Goal: Transaction & Acquisition: Book appointment/travel/reservation

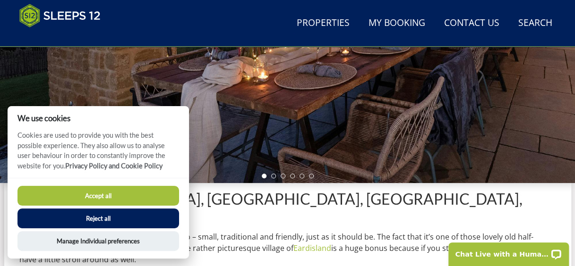
scroll to position [219, 0]
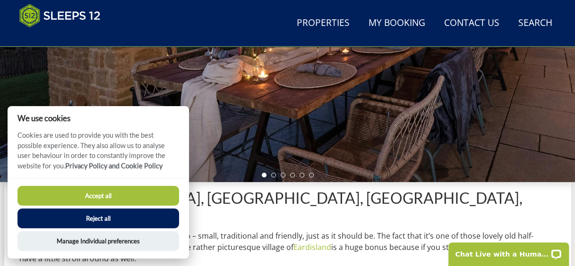
click at [151, 198] on button "Accept all" at bounding box center [98, 196] width 162 height 20
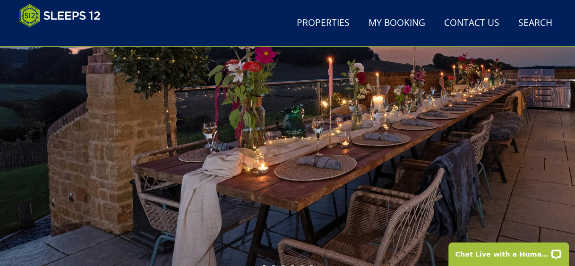
scroll to position [126, 0]
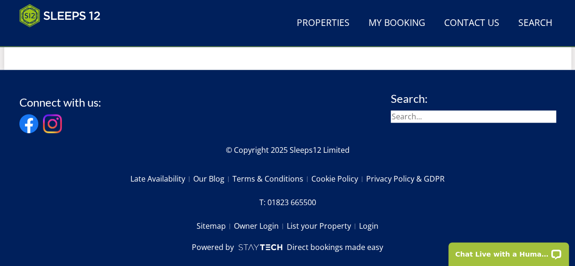
scroll to position [535, 0]
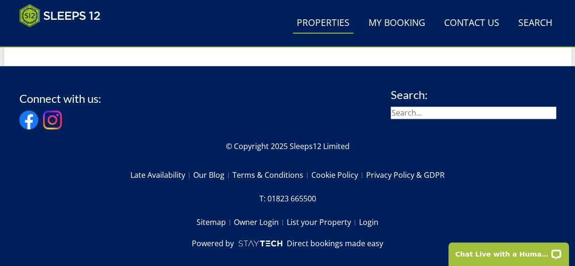
click at [322, 27] on link "Properties" at bounding box center [323, 23] width 60 height 21
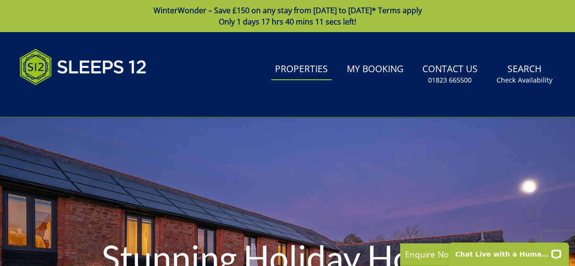
click at [314, 69] on link "Properties" at bounding box center [301, 69] width 60 height 21
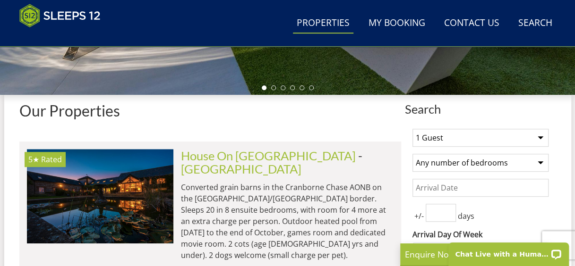
scroll to position [315, 0]
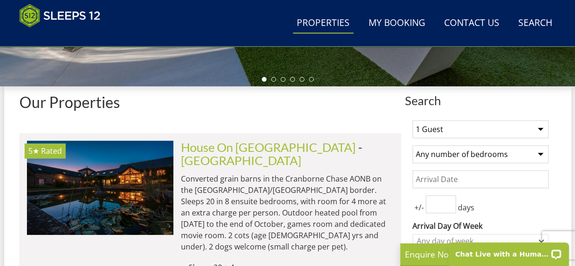
click at [539, 133] on select "1 Guest 2 Guests 3 Guests 4 Guests 5 Guests 6 Guests 7 Guests 8 Guests 9 Guests…" at bounding box center [480, 129] width 136 height 18
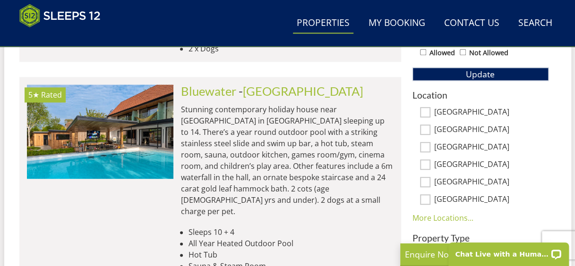
scroll to position [624, 0]
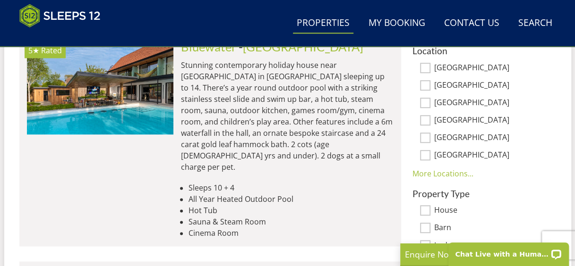
click at [427, 121] on input "Gloucestershire" at bounding box center [425, 120] width 10 height 10
checkbox input "true"
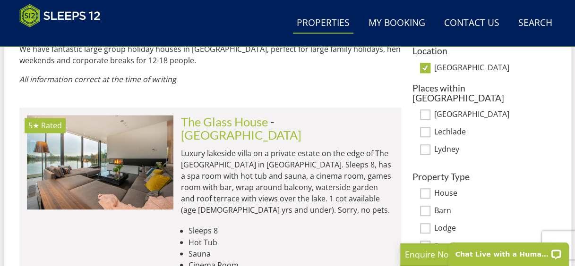
click at [424, 70] on input "Gloucestershire" at bounding box center [425, 67] width 10 height 10
checkbox input "false"
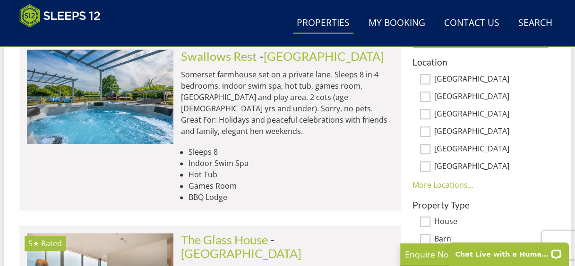
scroll to position [617, 0]
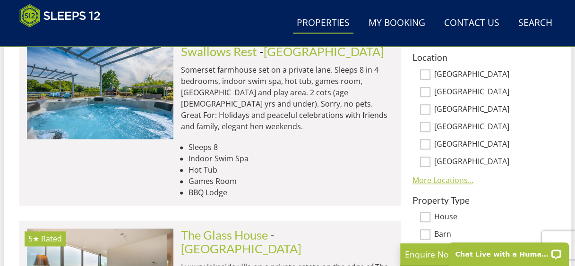
click at [444, 184] on link "More Locations..." at bounding box center [442, 180] width 61 height 10
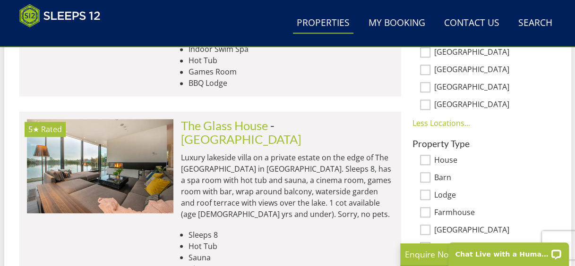
scroll to position [727, 0]
click at [425, 108] on input "Herefordshire" at bounding box center [425, 104] width 10 height 10
checkbox input "true"
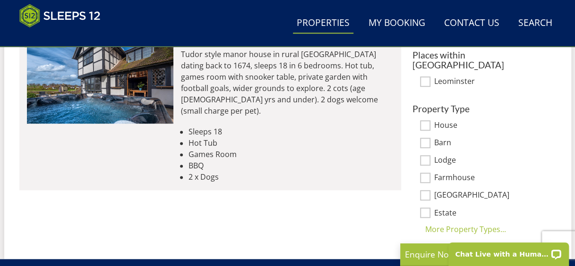
scroll to position [658, 0]
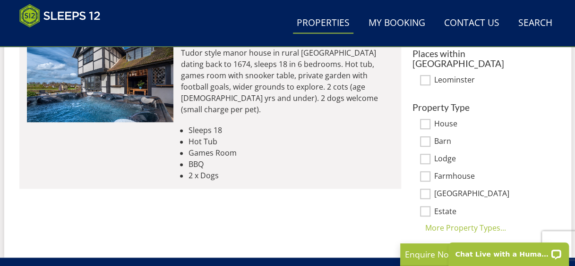
click at [424, 137] on input "Barn" at bounding box center [425, 142] width 10 height 10
checkbox input "true"
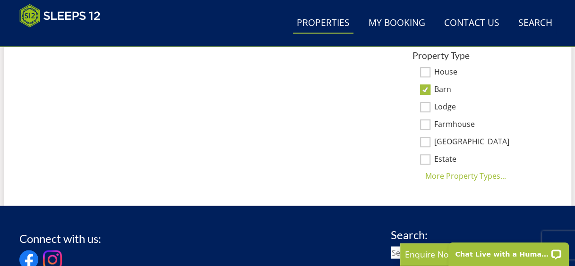
scroll to position [692, 0]
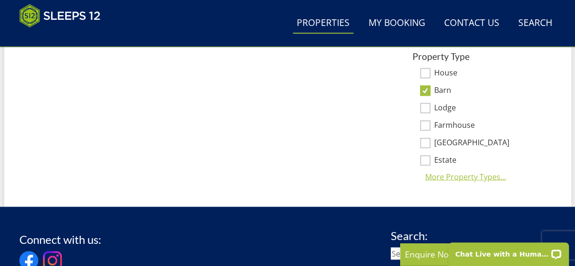
click at [457, 172] on div "More Property Types..." at bounding box center [480, 176] width 136 height 11
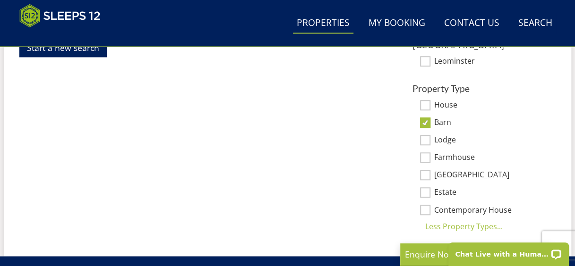
scroll to position [660, 0]
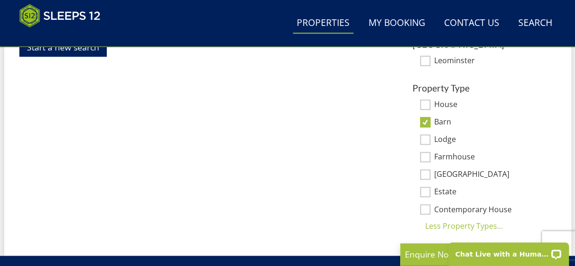
click at [423, 100] on input "House" at bounding box center [425, 105] width 10 height 10
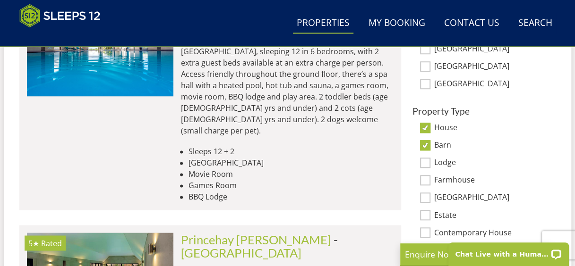
click at [422, 131] on input "House" at bounding box center [425, 127] width 10 height 10
click at [423, 130] on input "House" at bounding box center [425, 127] width 10 height 10
checkbox input "true"
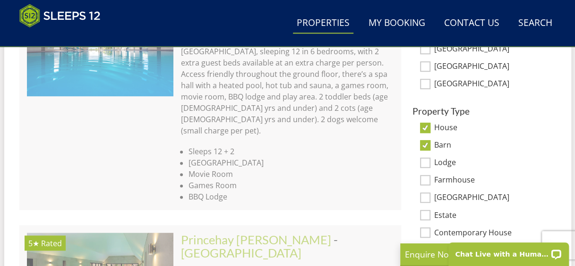
click at [426, 166] on input "Lodge" at bounding box center [425, 162] width 10 height 10
checkbox input "true"
click at [424, 182] on input "Farmhouse" at bounding box center [425, 180] width 10 height 10
checkbox input "true"
click at [423, 199] on input "Manor House" at bounding box center [425, 197] width 10 height 10
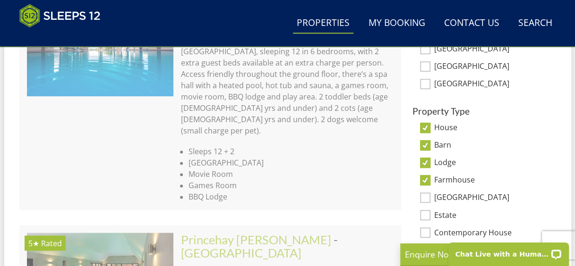
checkbox input "true"
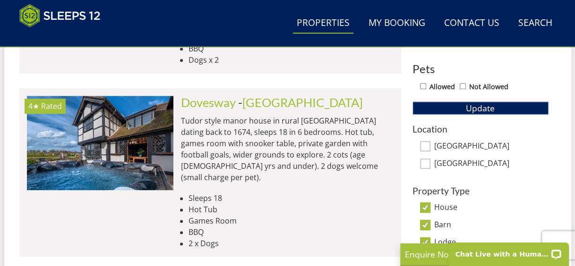
scroll to position [544, 0]
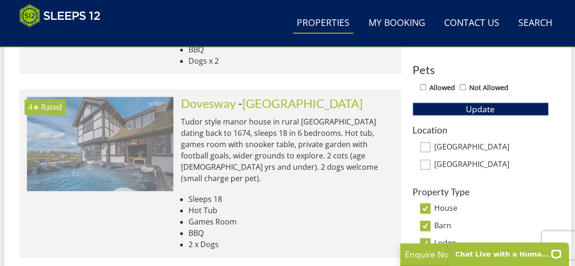
click at [125, 126] on img at bounding box center [100, 144] width 146 height 94
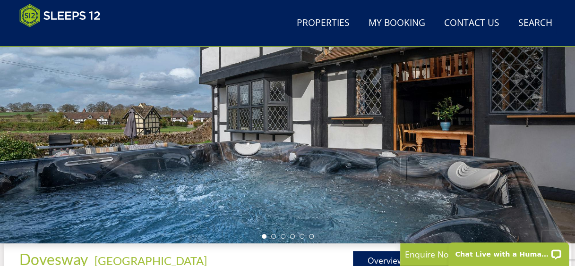
scroll to position [182, 0]
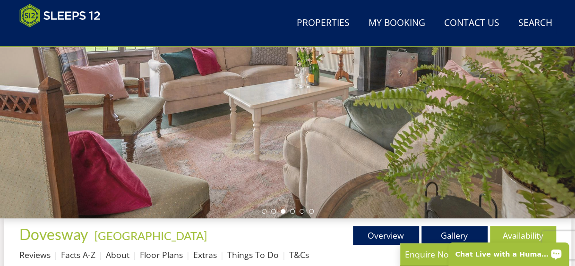
click at [450, 239] on div "Chat Live with a Human!" at bounding box center [508, 252] width 133 height 30
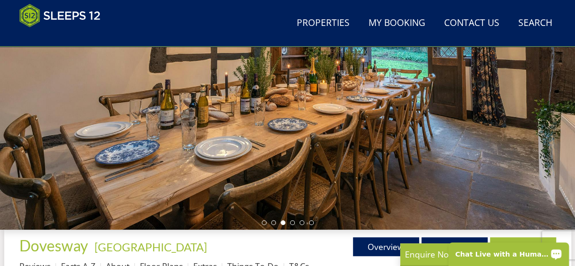
scroll to position [147, 0]
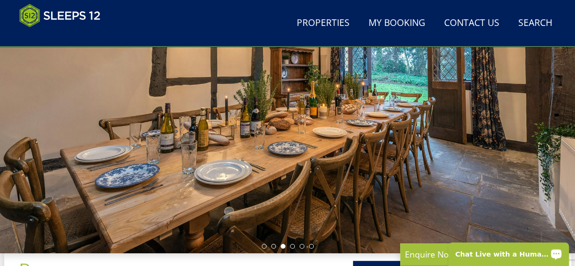
click at [535, 202] on div at bounding box center [287, 92] width 575 height 322
click at [561, 145] on div at bounding box center [287, 92] width 575 height 322
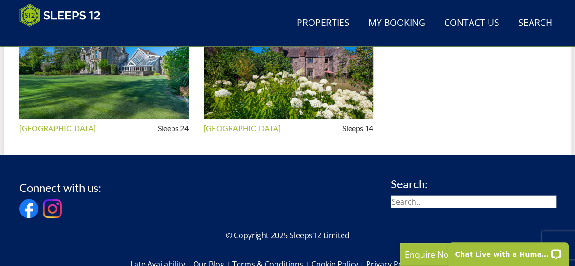
scroll to position [972, 0]
